Goal: Task Accomplishment & Management: Manage account settings

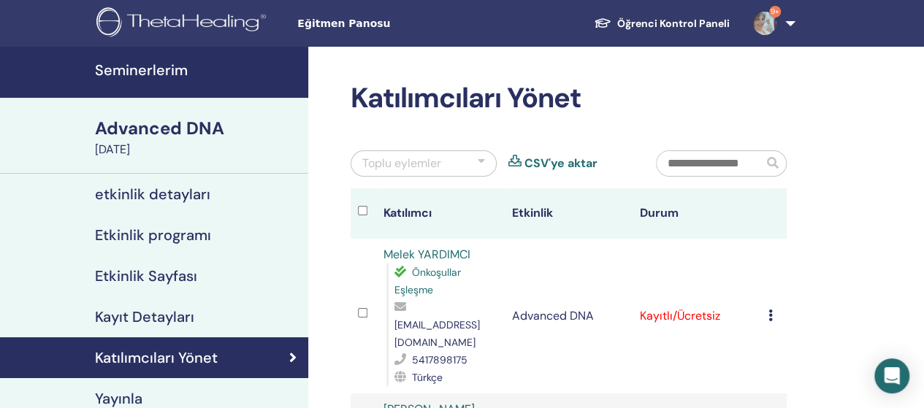
click at [777, 308] on div "Kaydı İptal Et Otomatik onaylama Ücretli Olarak İşaretle Ödenmemiş olarak işare…" at bounding box center [774, 317] width 11 height 18
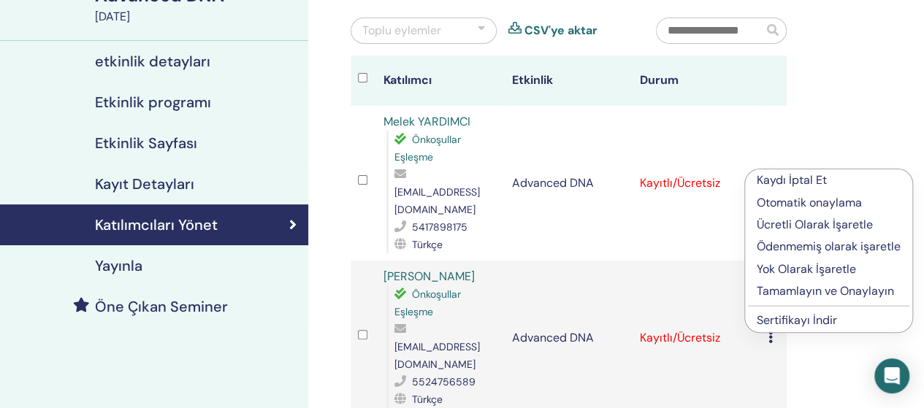
scroll to position [136, 0]
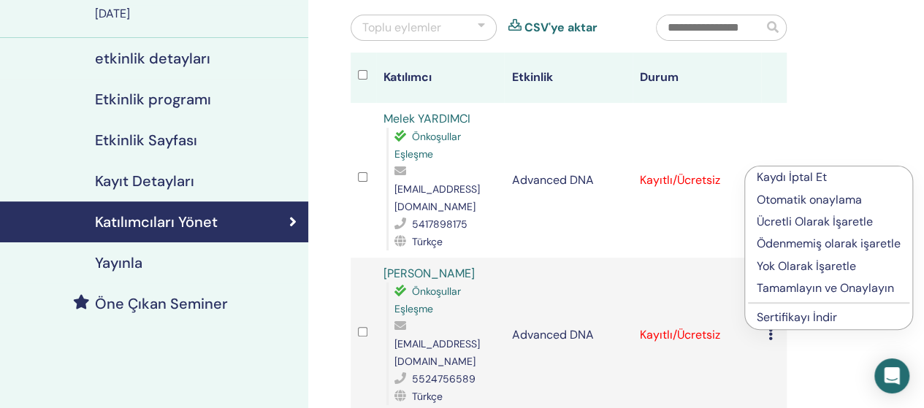
click at [814, 284] on p "Tamamlayın ve Onaylayın" at bounding box center [829, 289] width 144 height 18
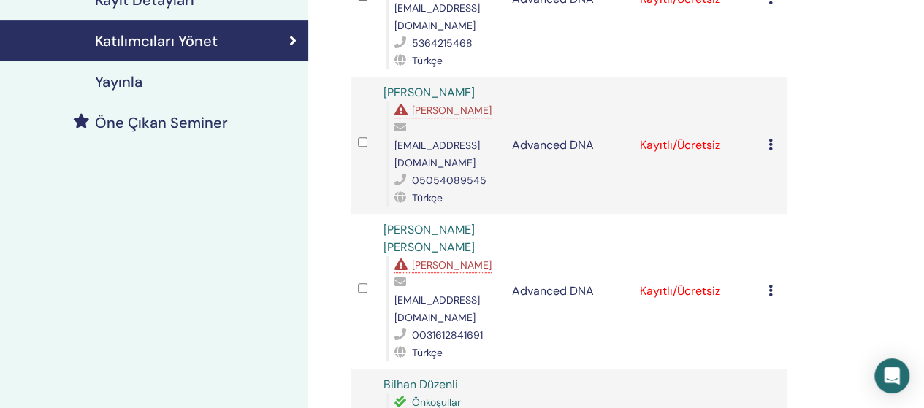
scroll to position [345, 0]
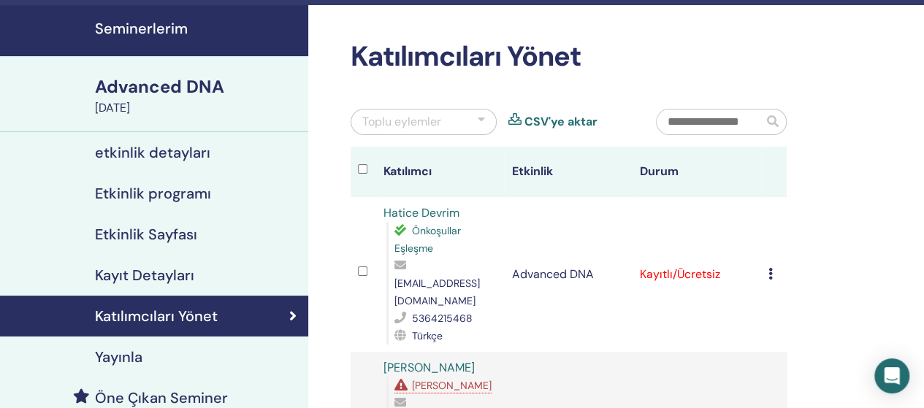
click at [771, 268] on icon at bounding box center [771, 274] width 4 height 12
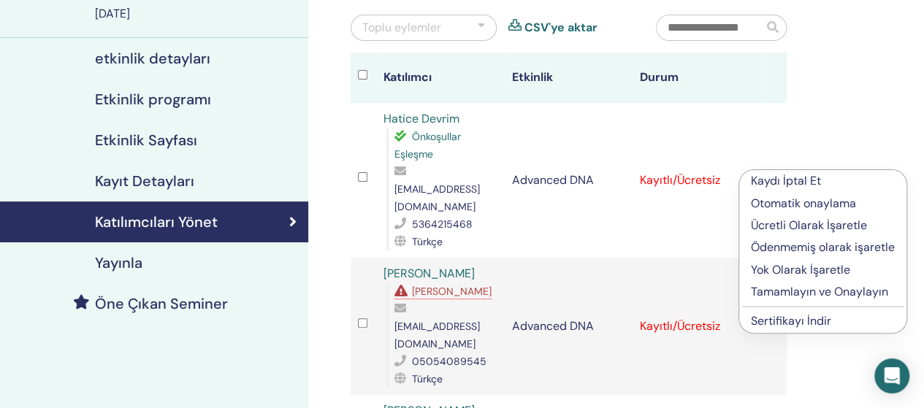
scroll to position [142, 0]
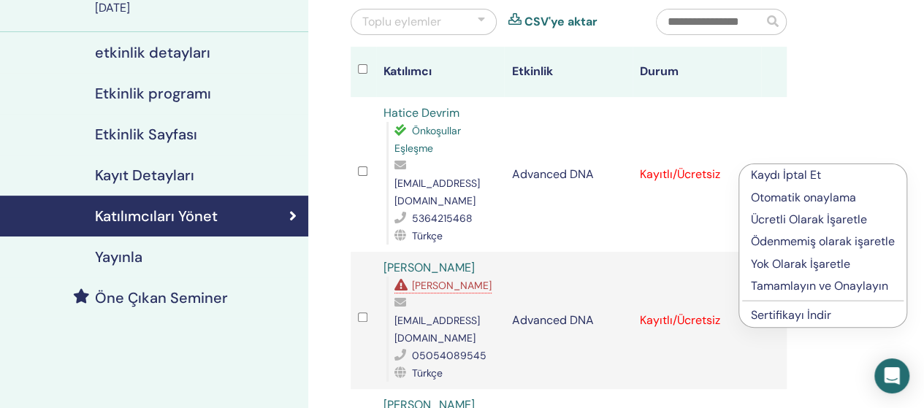
click at [779, 288] on p "Tamamlayın ve Onaylayın" at bounding box center [823, 287] width 144 height 18
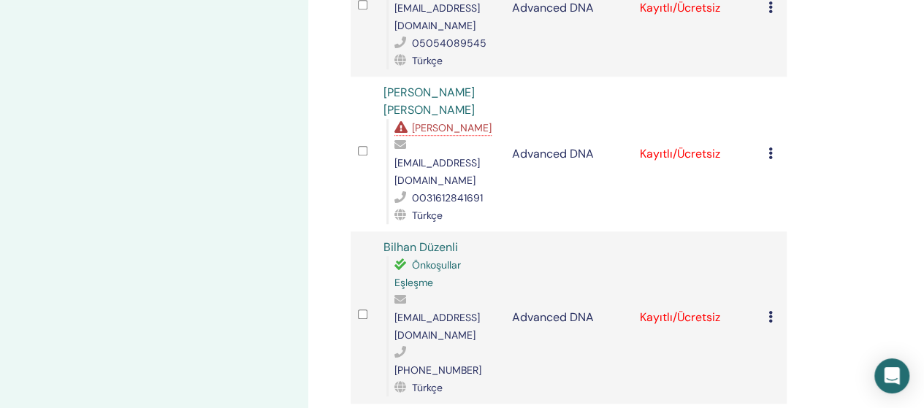
scroll to position [468, 0]
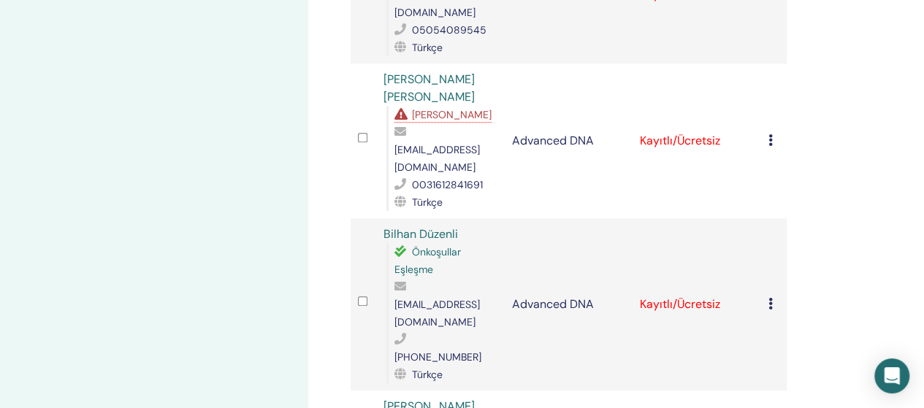
click at [770, 298] on icon at bounding box center [771, 304] width 4 height 12
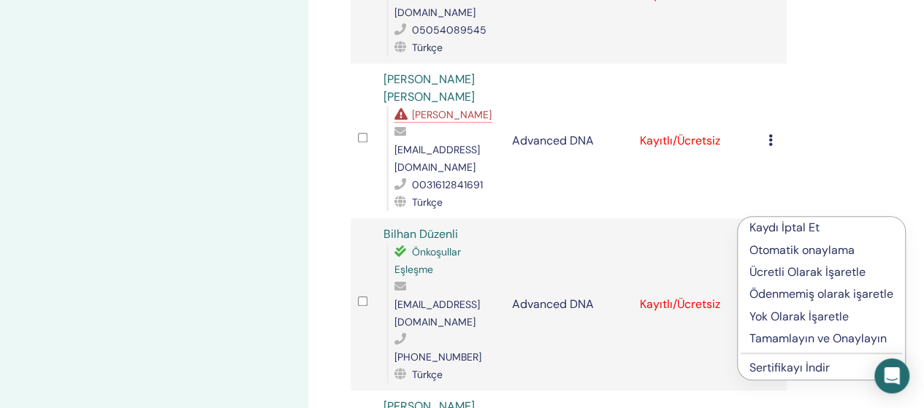
click at [788, 342] on p "Tamamlayın ve Onaylayın" at bounding box center [822, 339] width 144 height 18
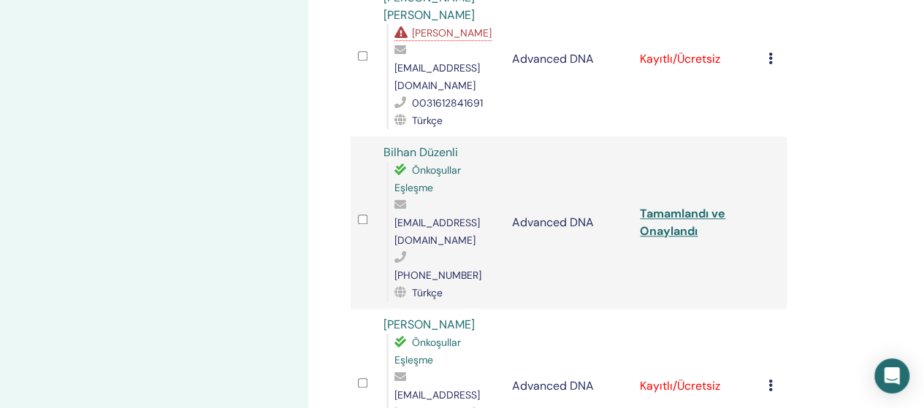
click at [770, 380] on icon at bounding box center [771, 386] width 4 height 12
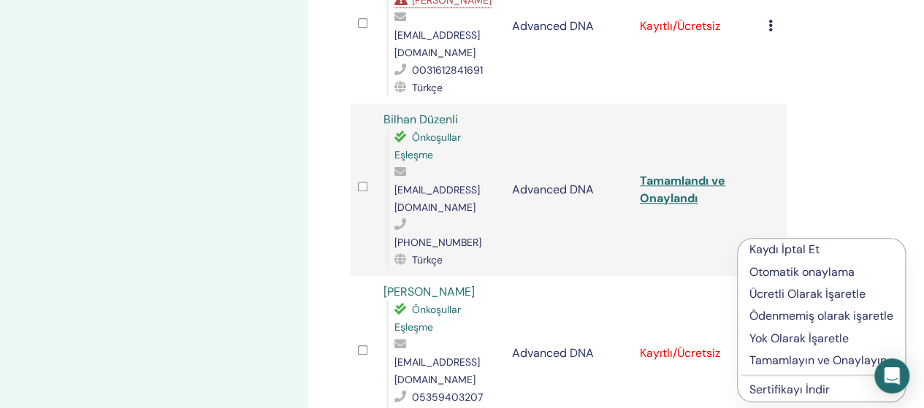
scroll to position [606, 0]
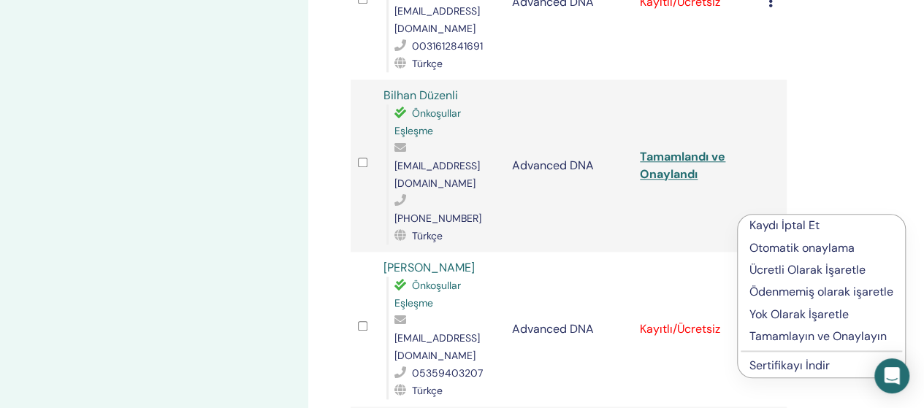
click at [785, 337] on p "Tamamlayın ve Onaylayın" at bounding box center [822, 337] width 144 height 18
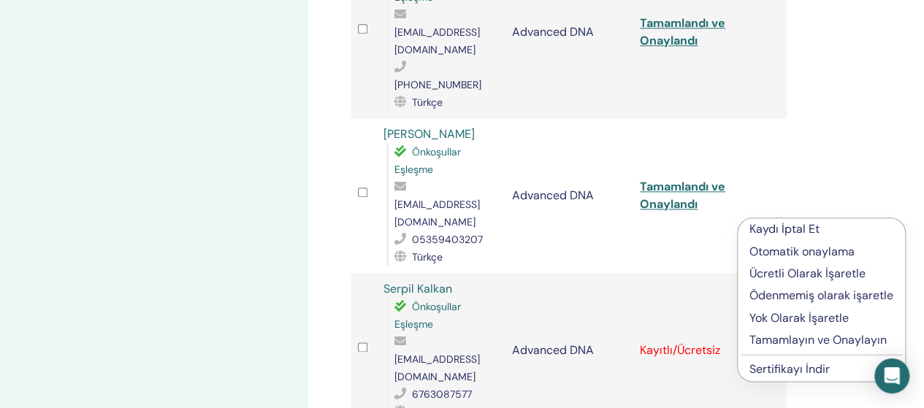
scroll to position [741, 0]
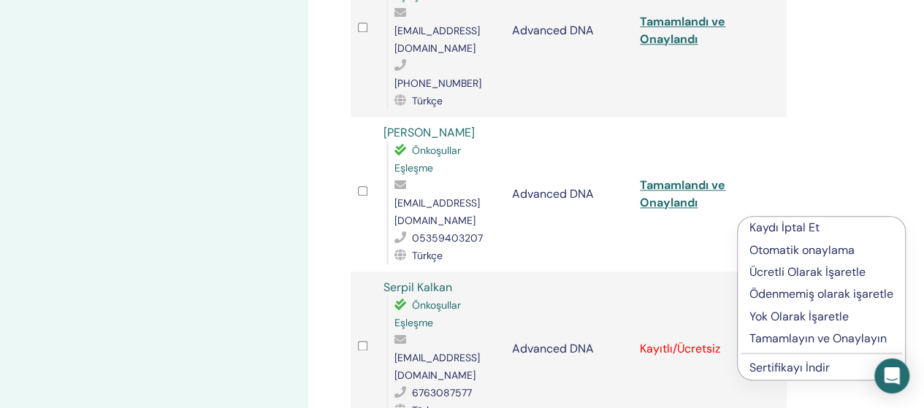
click at [780, 343] on p "Tamamlayın ve Onaylayın" at bounding box center [822, 339] width 144 height 18
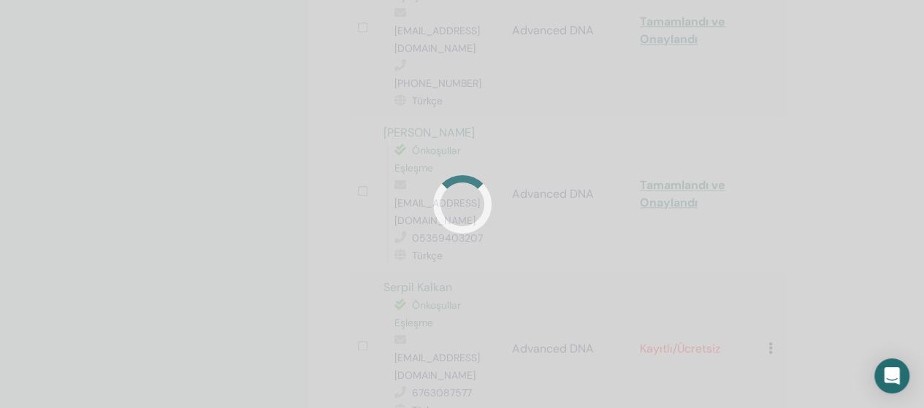
click at [734, 372] on div at bounding box center [462, 204] width 924 height 408
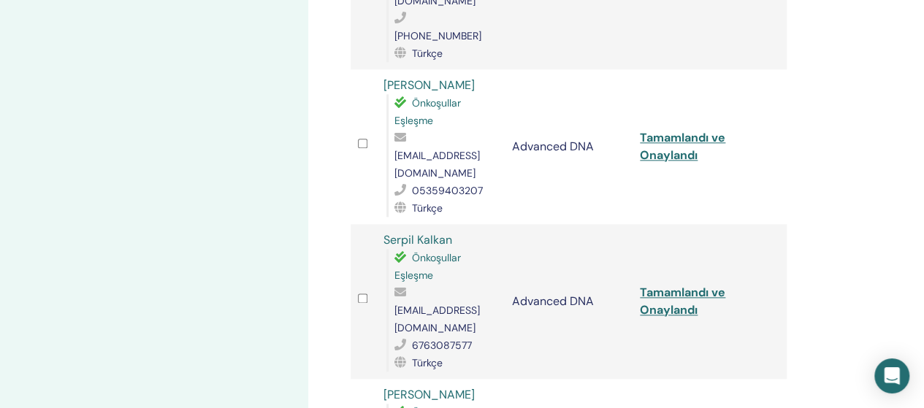
scroll to position [789, 0]
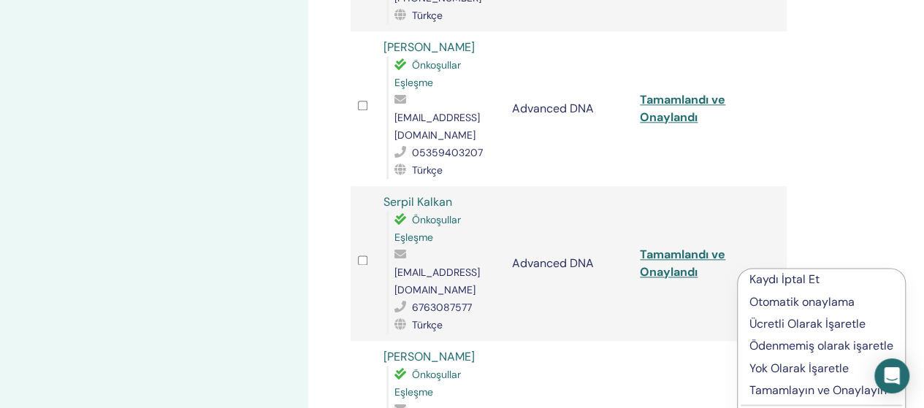
scroll to position [863, 0]
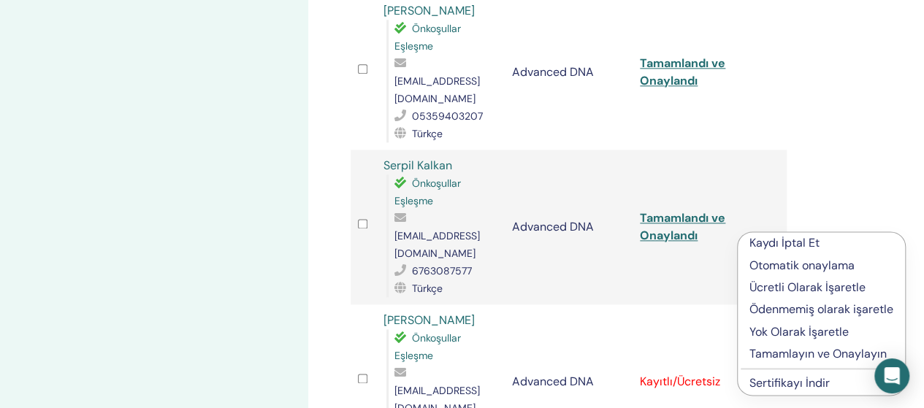
click at [781, 356] on p "Tamamlayın ve Onaylayın" at bounding box center [822, 355] width 144 height 18
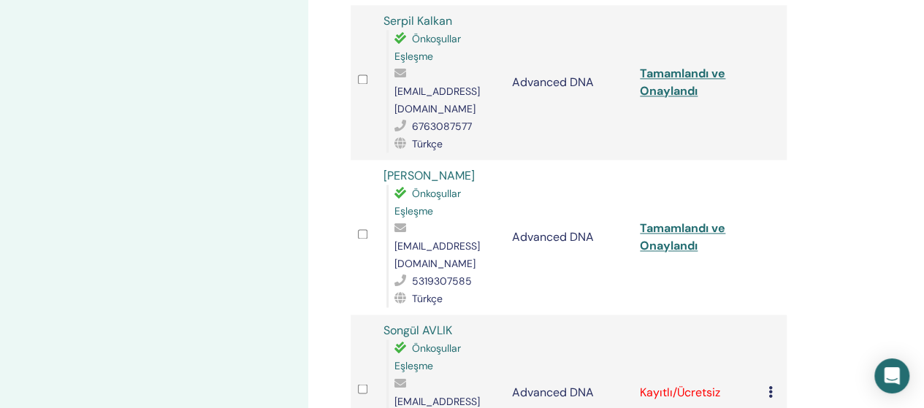
scroll to position [1011, 0]
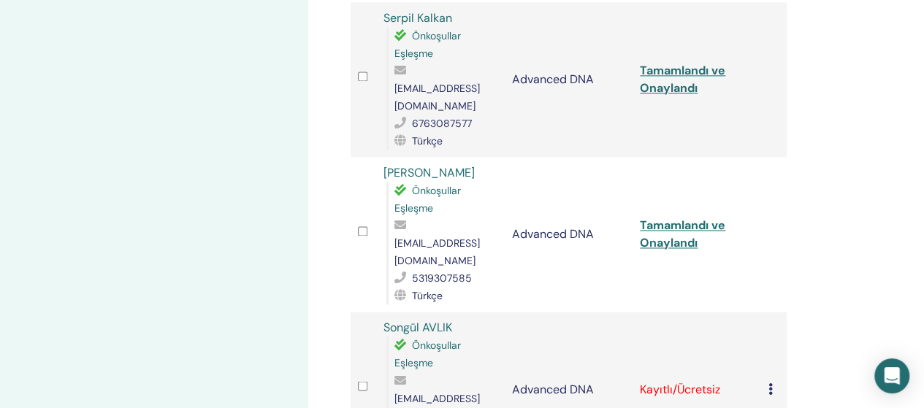
click at [770, 383] on icon at bounding box center [771, 389] width 4 height 12
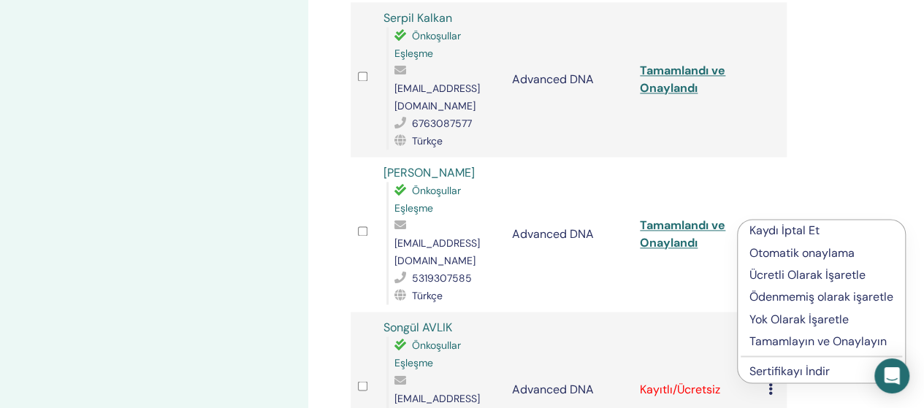
click at [776, 343] on p "Tamamlayın ve Onaylayın" at bounding box center [822, 342] width 144 height 18
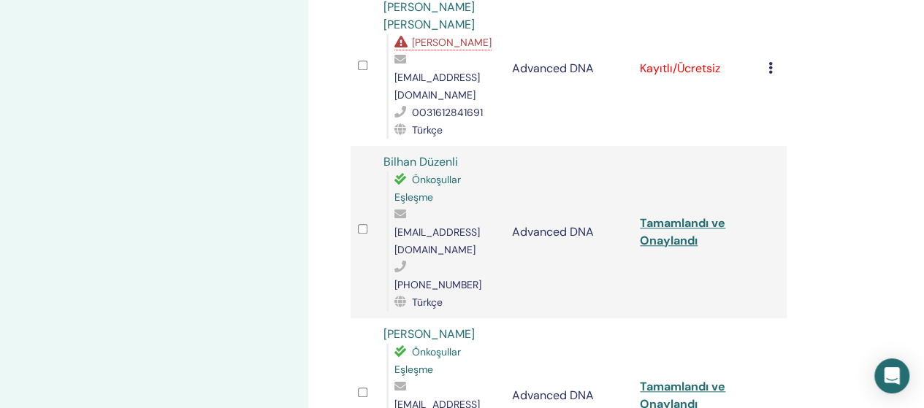
scroll to position [541, 0]
